Goal: Find specific page/section: Find specific page/section

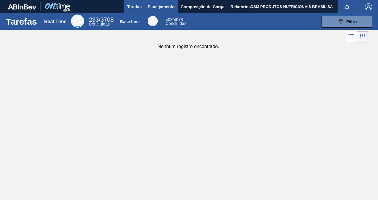
click at [160, 8] on span "Planejamento" at bounding box center [161, 6] width 27 height 7
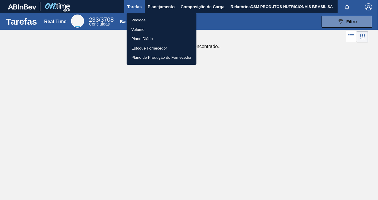
click at [149, 21] on li "Pedidos" at bounding box center [162, 20] width 70 height 10
